Goal: Check status: Check status

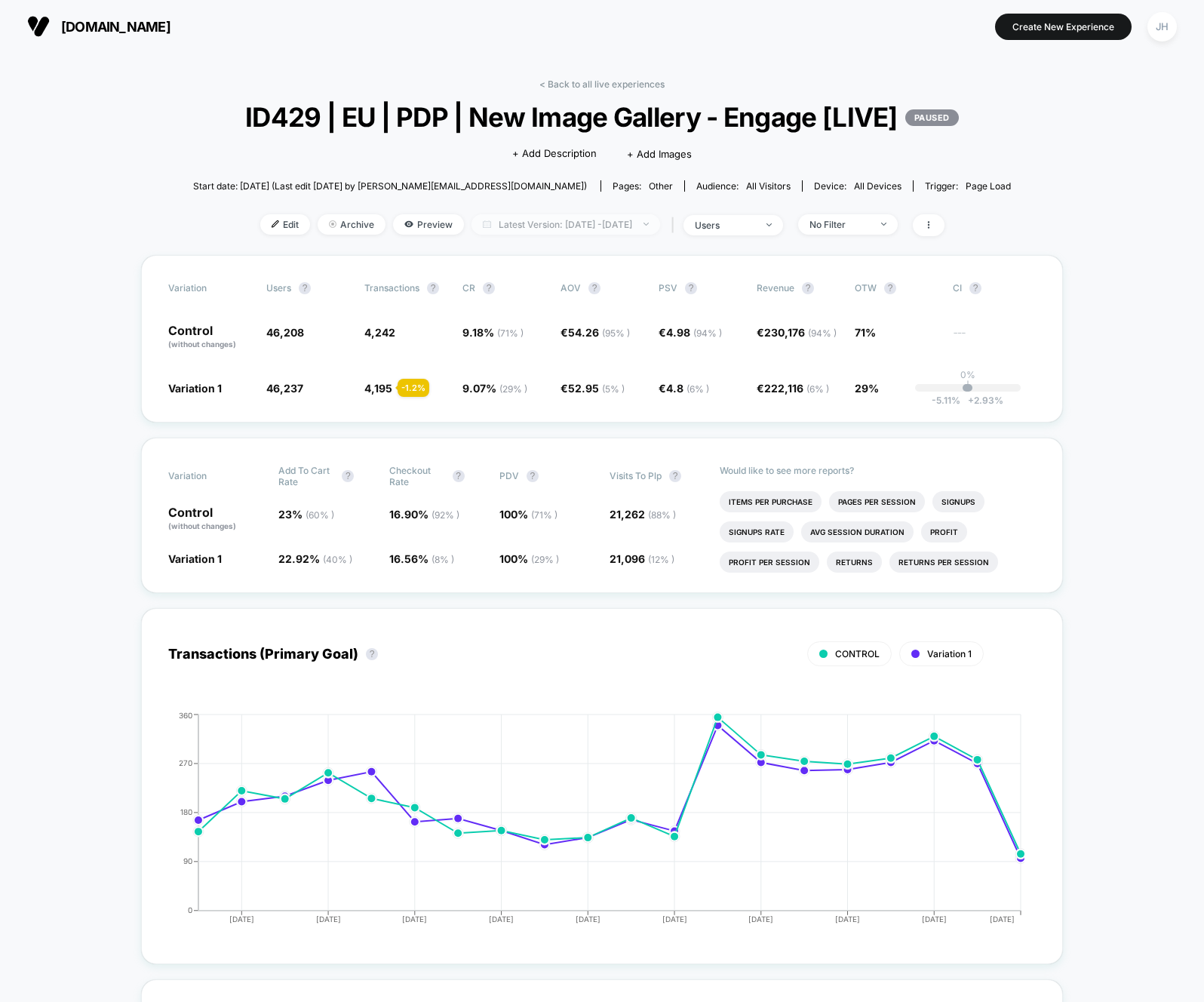
click at [569, 235] on span "Latest Version: [DATE] - [DATE]" at bounding box center [566, 225] width 188 height 20
select select "*"
select select "****"
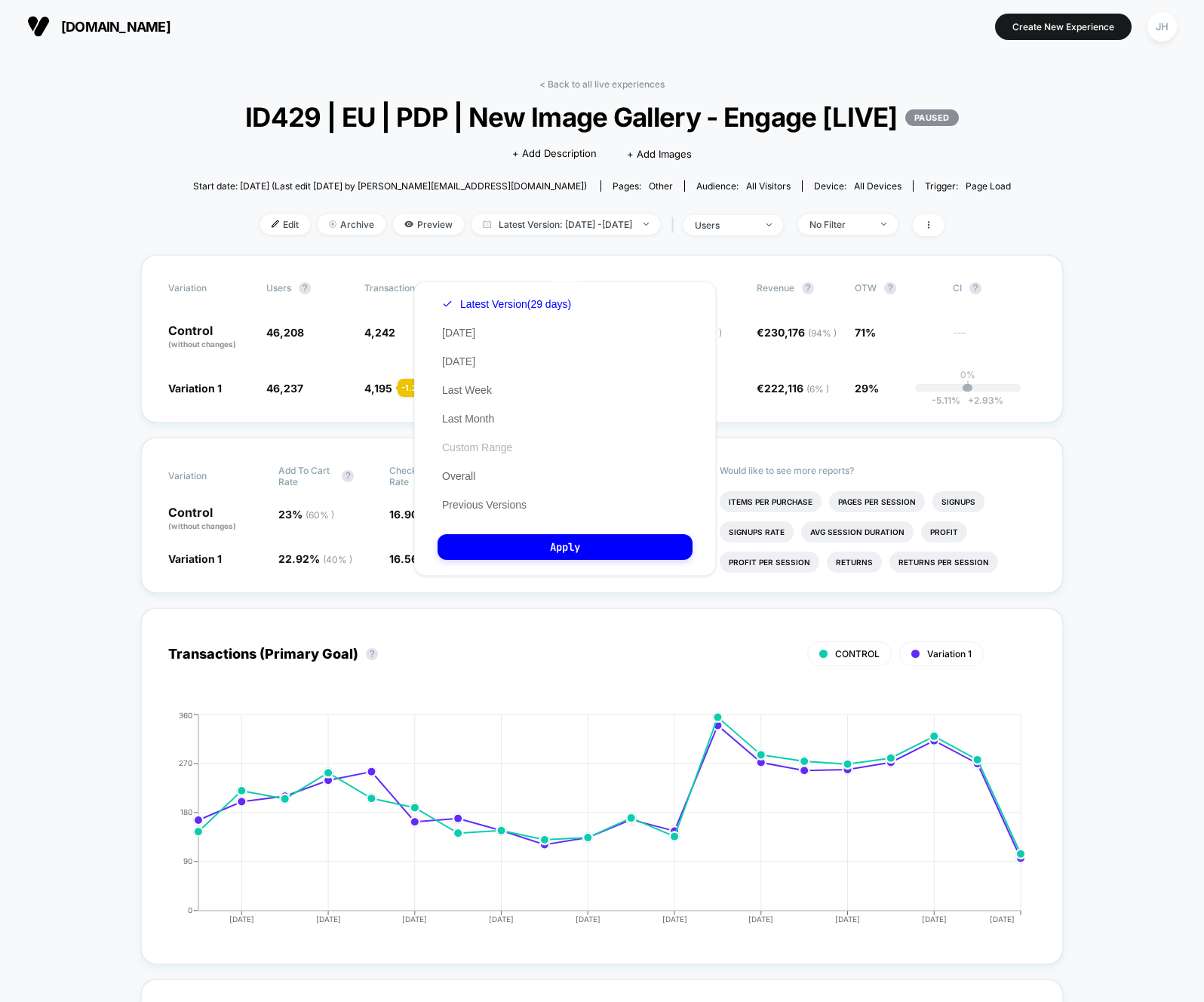
click at [484, 452] on button "Custom Range" at bounding box center [477, 447] width 80 height 13
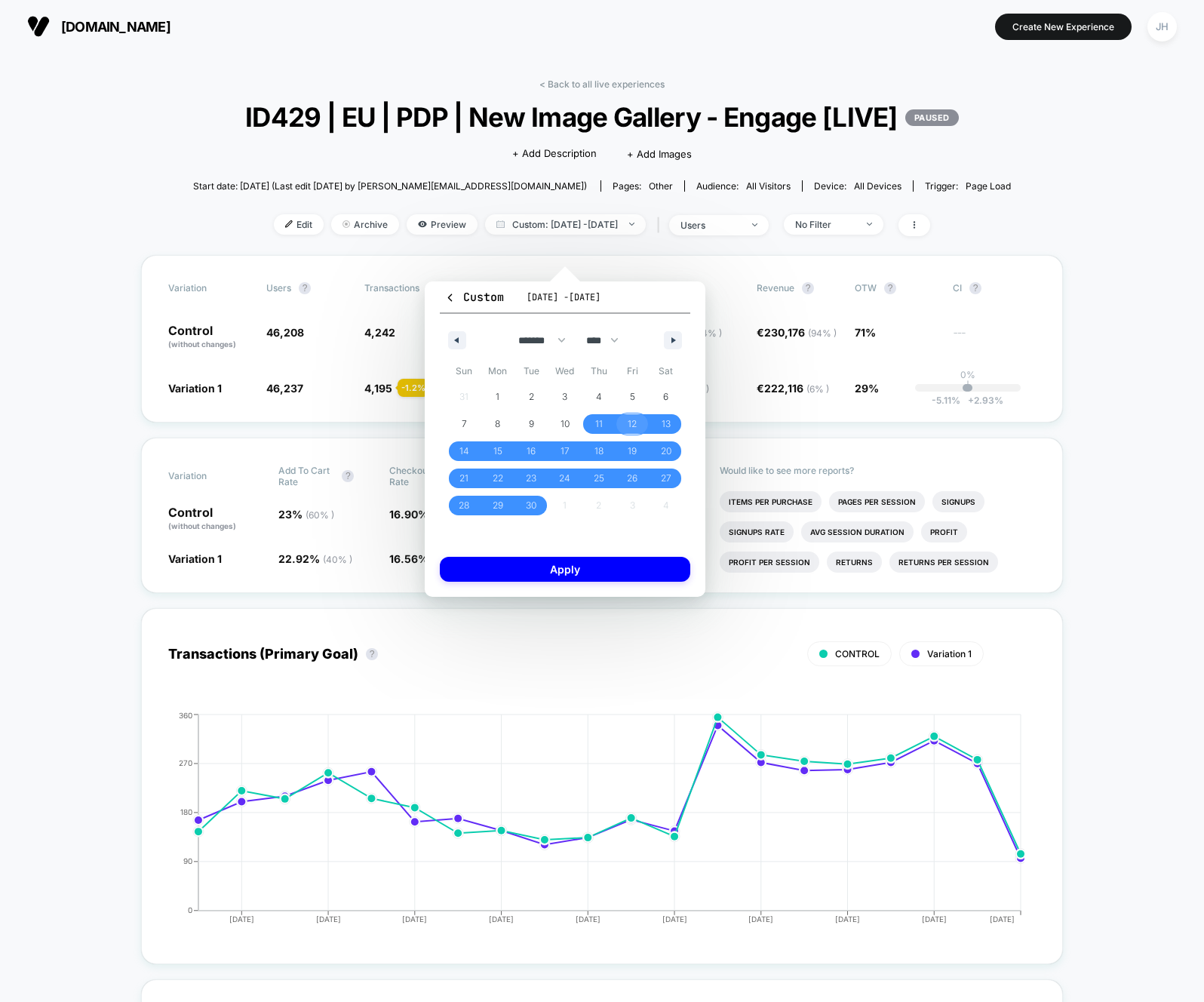
click at [636, 425] on span "12" at bounding box center [632, 424] width 9 height 27
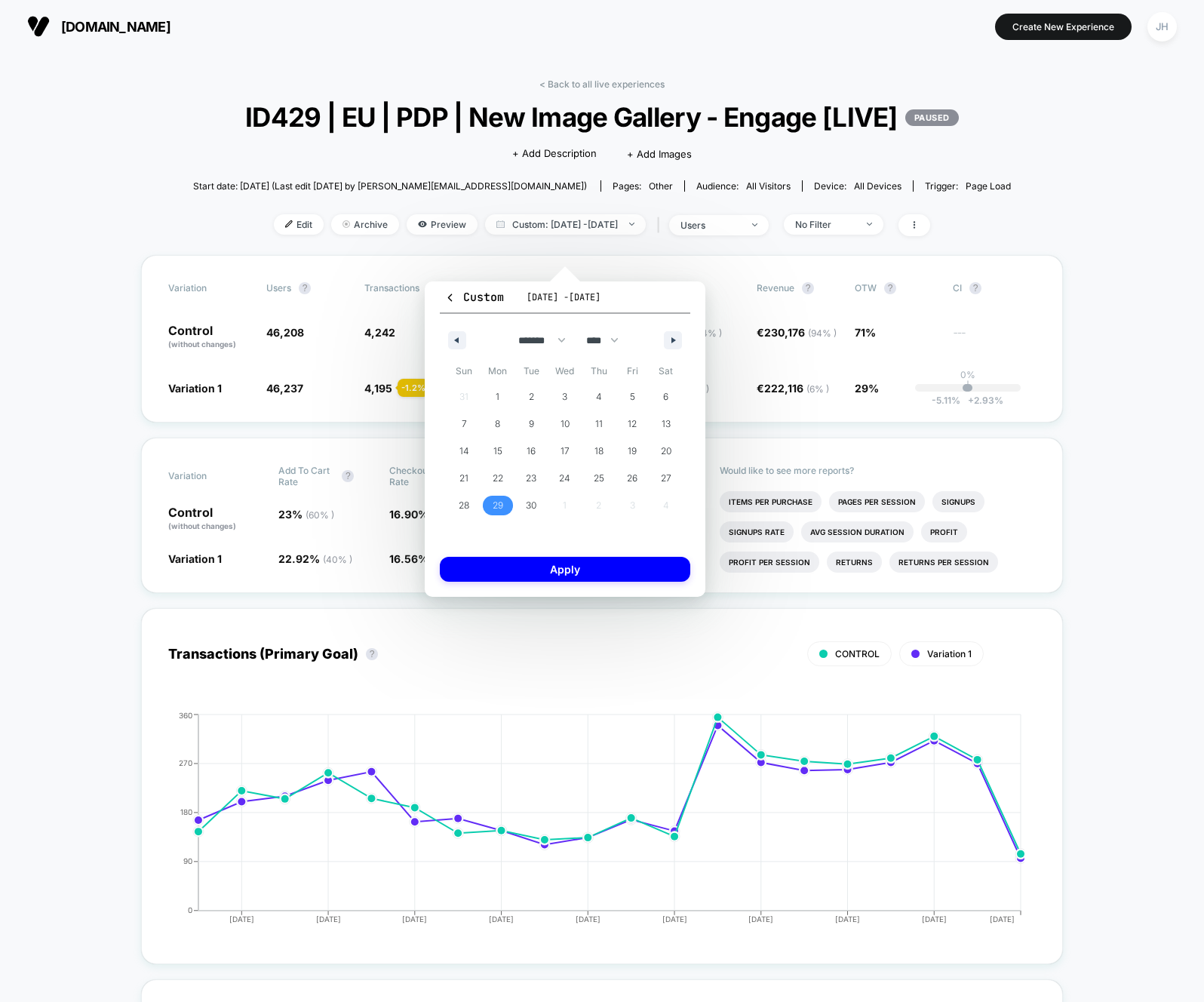
click at [500, 505] on span "29" at bounding box center [497, 505] width 10 height 27
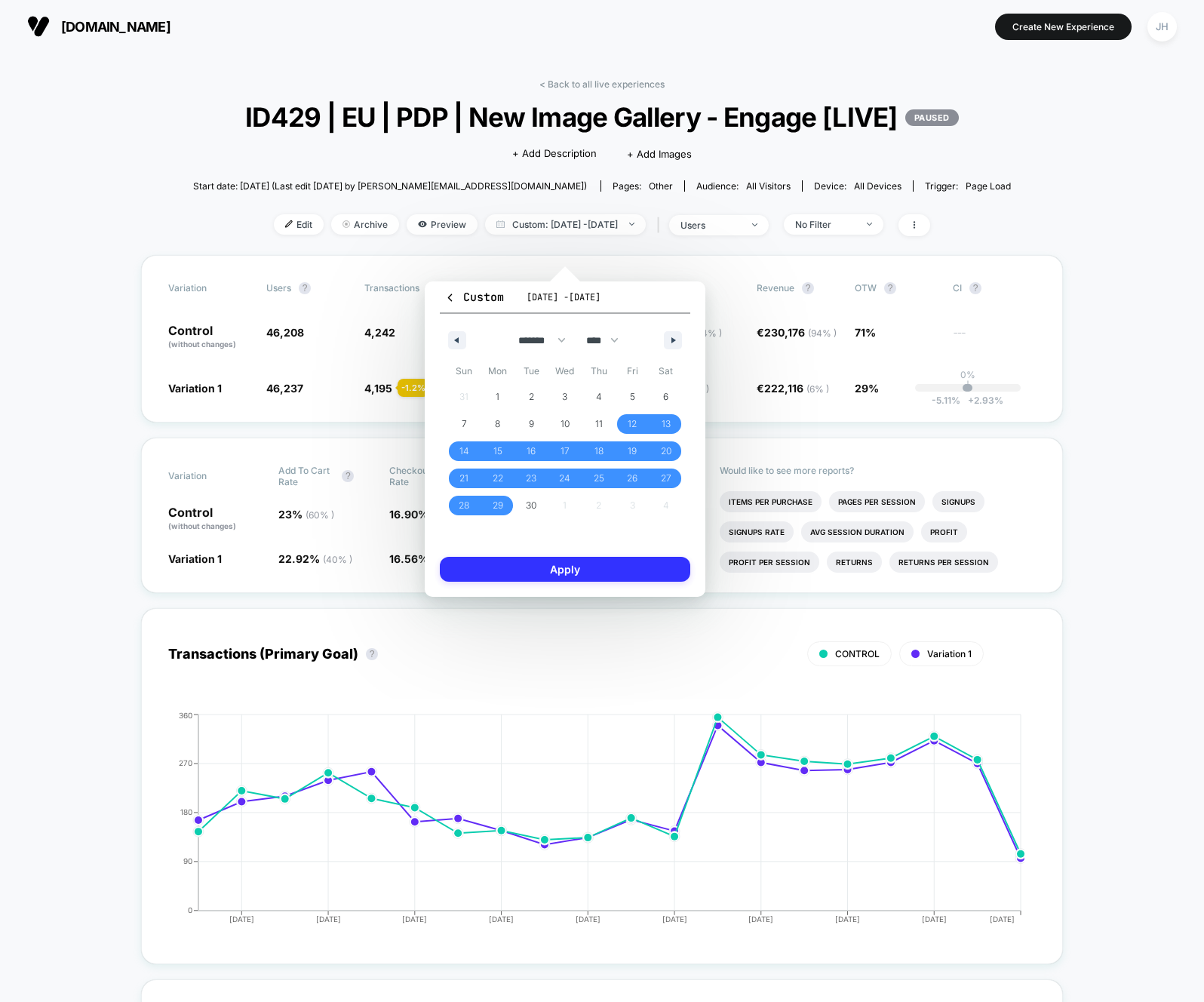
click at [555, 570] on button "Apply" at bounding box center [565, 570] width 251 height 25
